Goal: Transaction & Acquisition: Download file/media

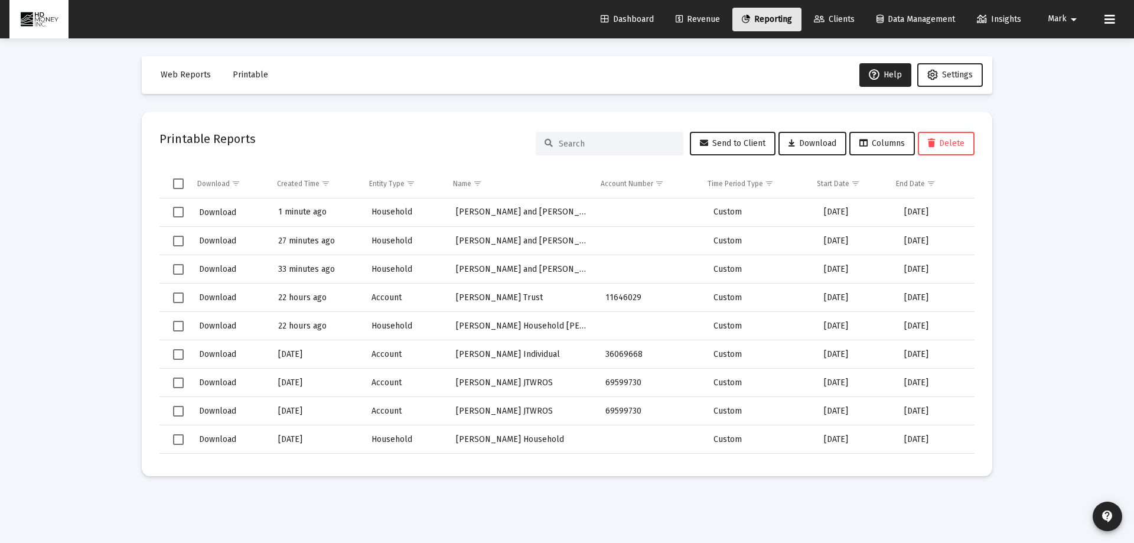
click at [767, 21] on span "Reporting" at bounding box center [767, 19] width 50 height 10
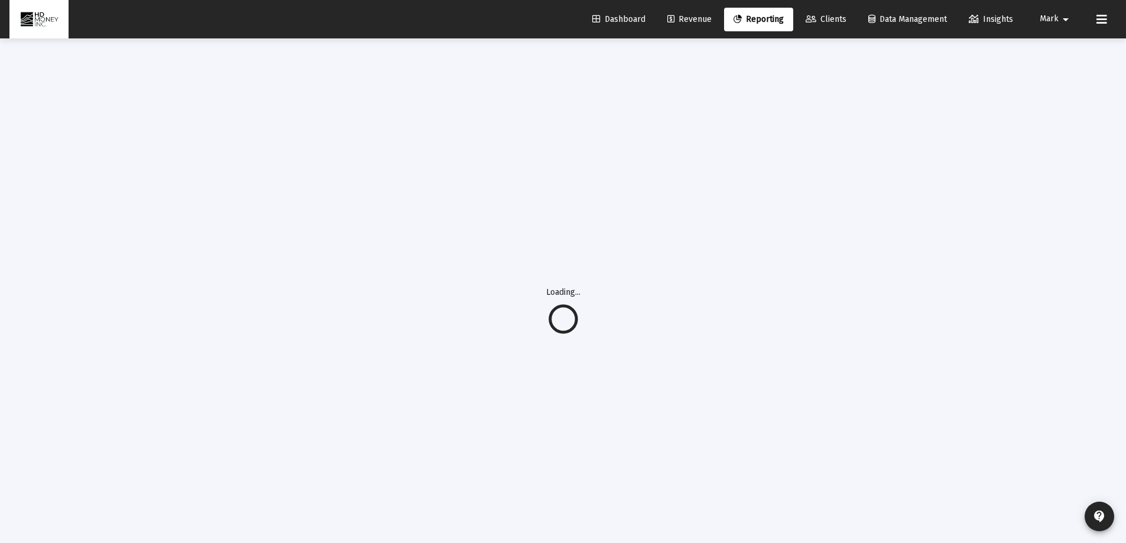
select select "View all"
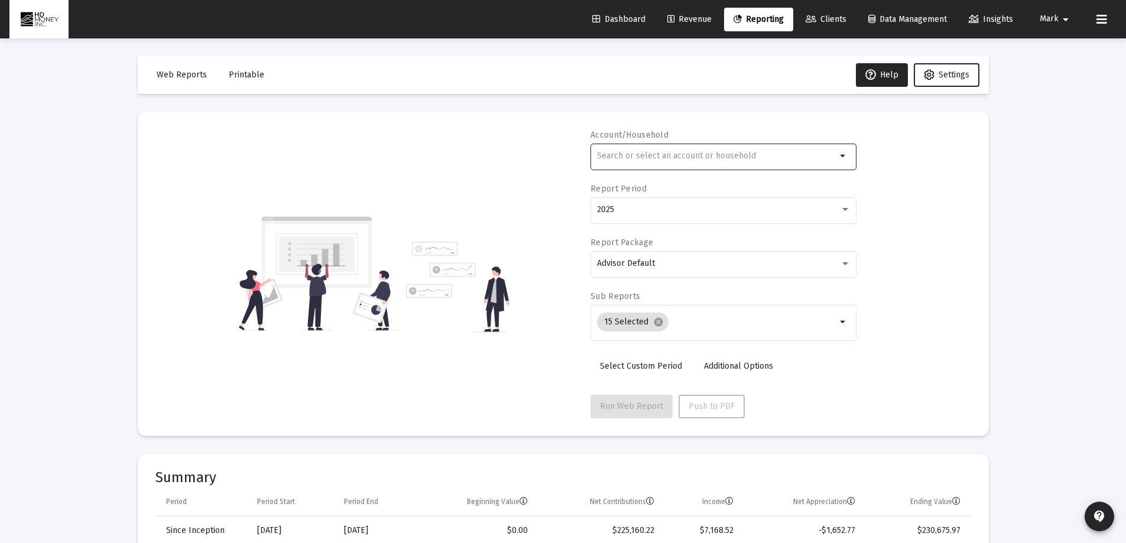
click at [684, 157] on input "text" at bounding box center [716, 155] width 239 height 9
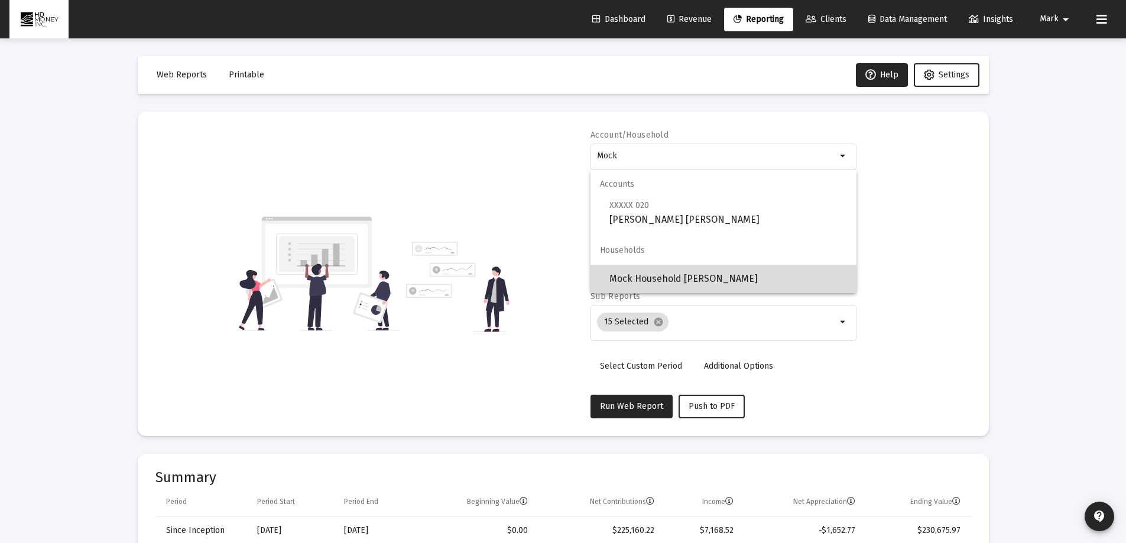
click at [658, 282] on span "Mock Household [PERSON_NAME]" at bounding box center [728, 279] width 238 height 28
type input "Mock Household [PERSON_NAME]"
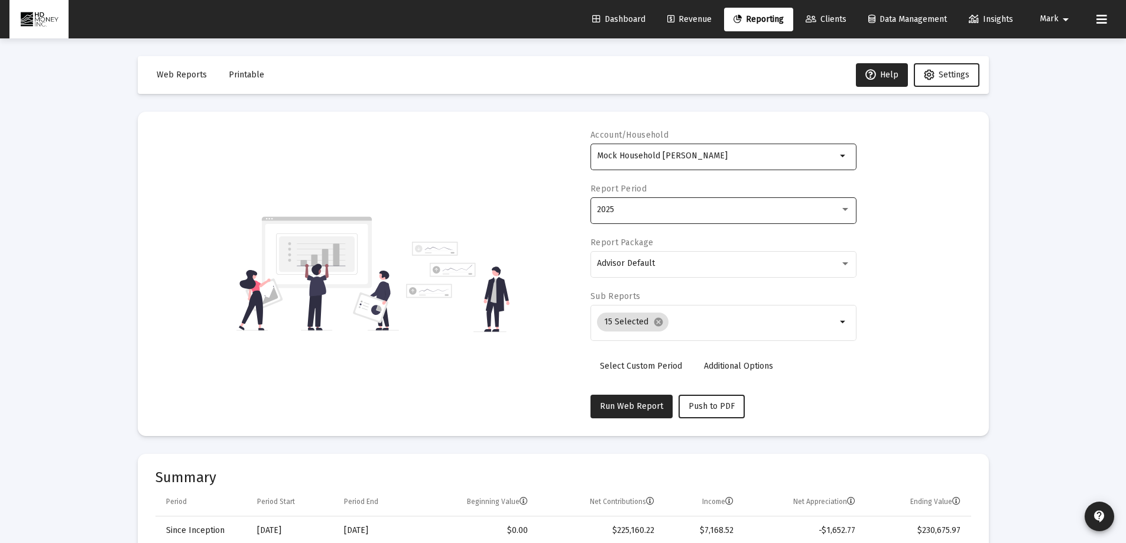
click at [658, 212] on div "2025" at bounding box center [718, 209] width 243 height 9
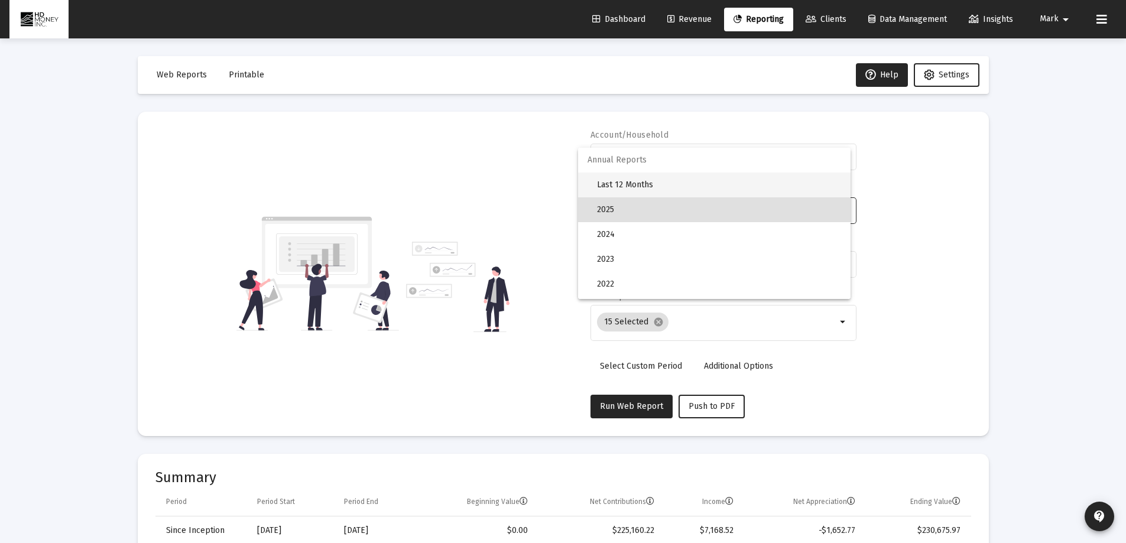
click at [630, 181] on span "Last 12 Months" at bounding box center [719, 185] width 244 height 25
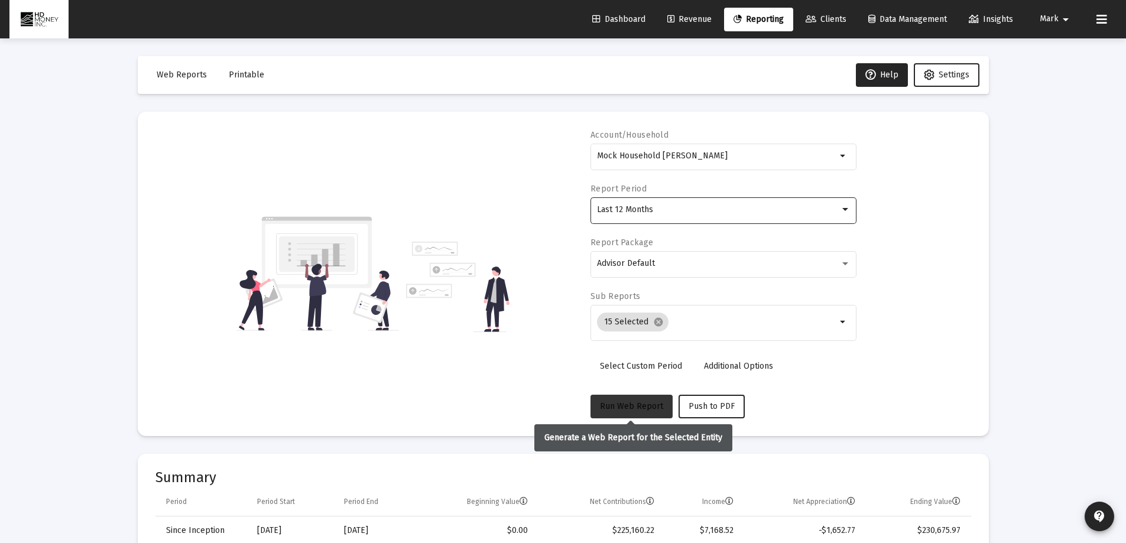
click at [626, 407] on span "Run Web Report" at bounding box center [631, 406] width 63 height 10
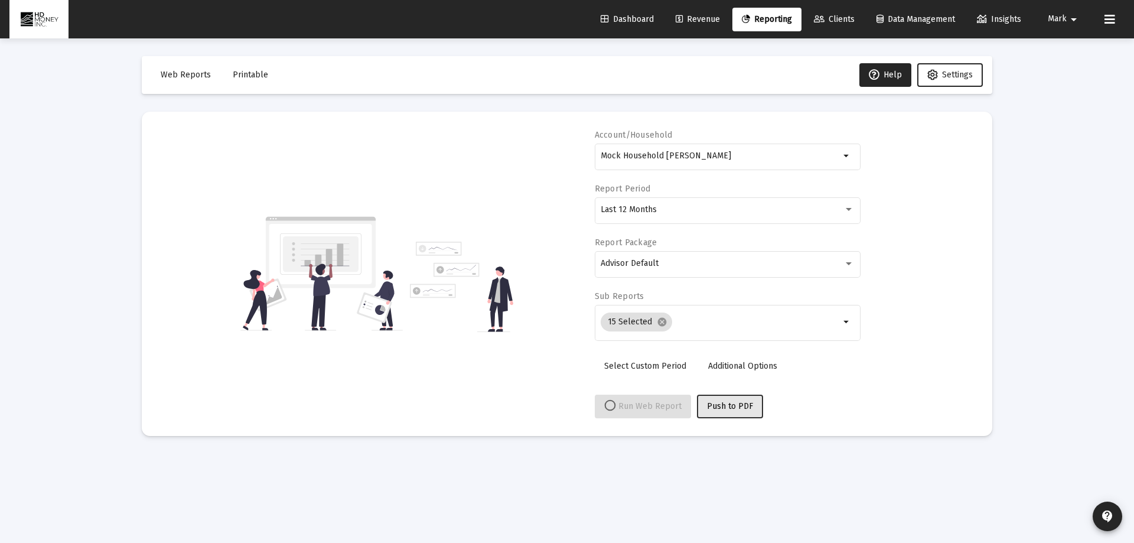
click at [731, 405] on span "Push to PDF" at bounding box center [730, 406] width 46 height 10
select select "View all"
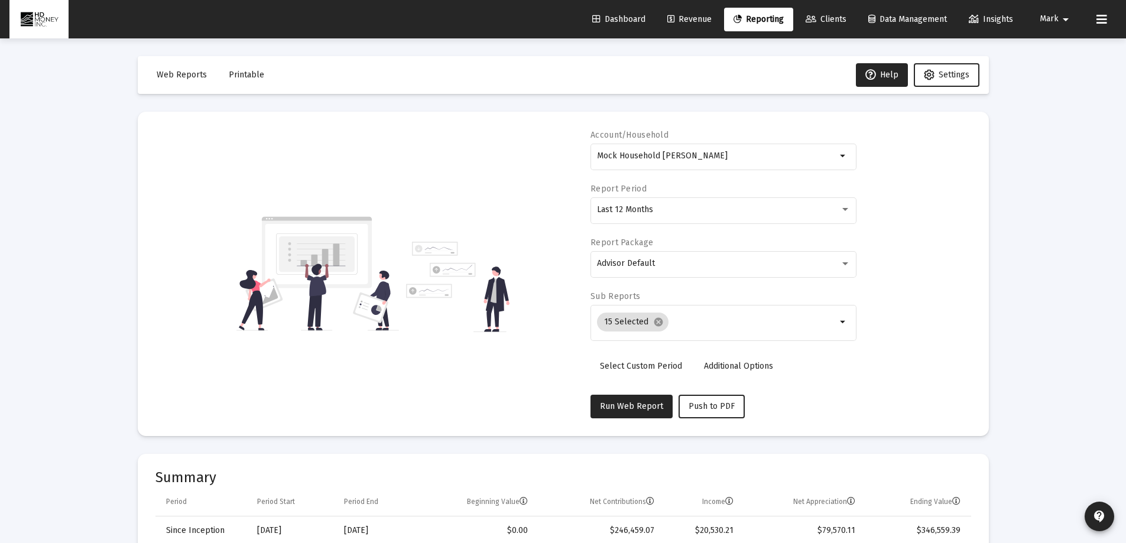
click at [246, 75] on span "Printable" at bounding box center [246, 75] width 35 height 10
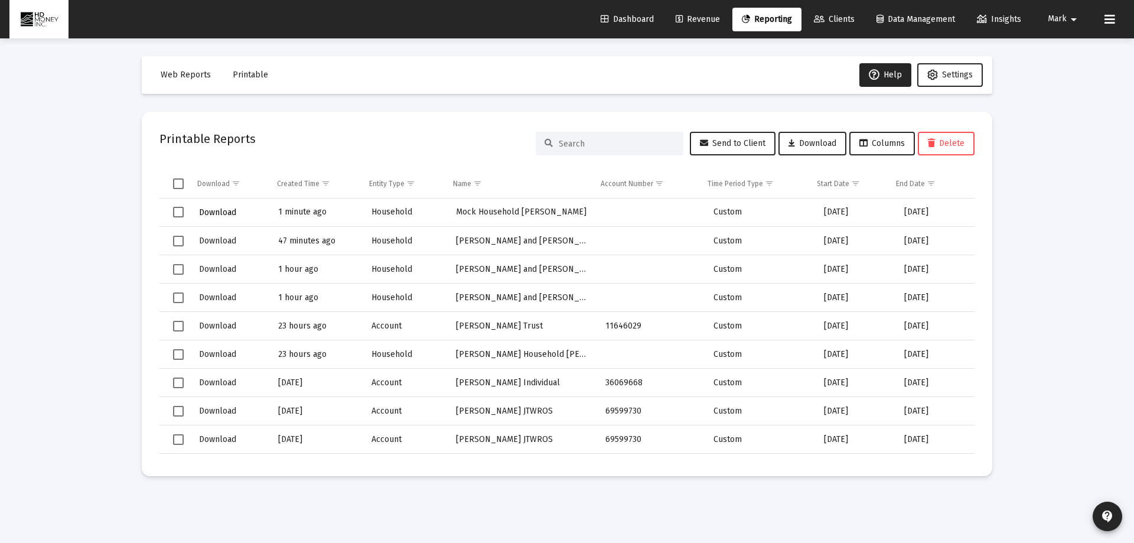
click at [202, 212] on span "Download" at bounding box center [217, 212] width 37 height 10
